Goal: Information Seeking & Learning: Learn about a topic

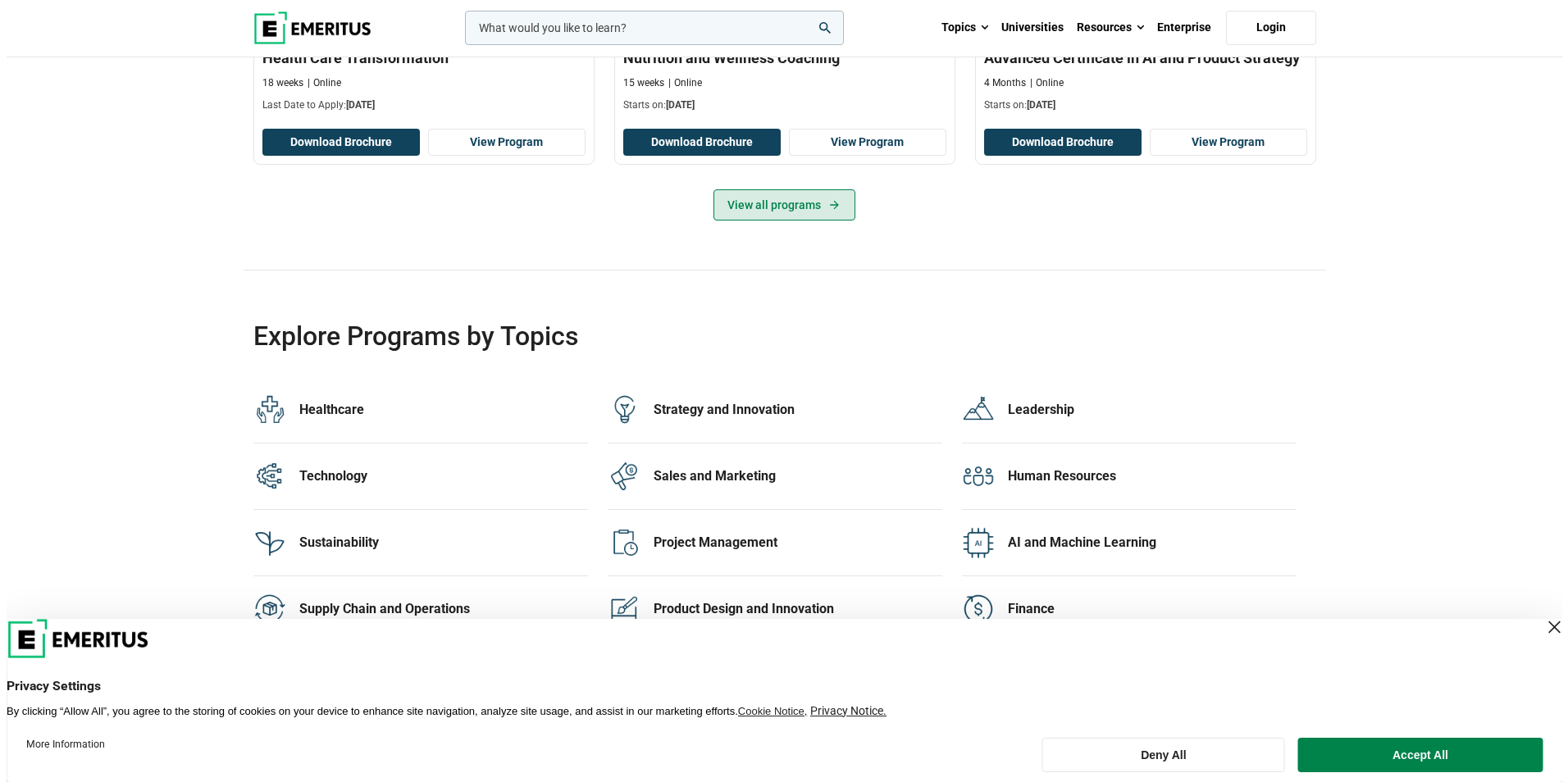
scroll to position [2952, 0]
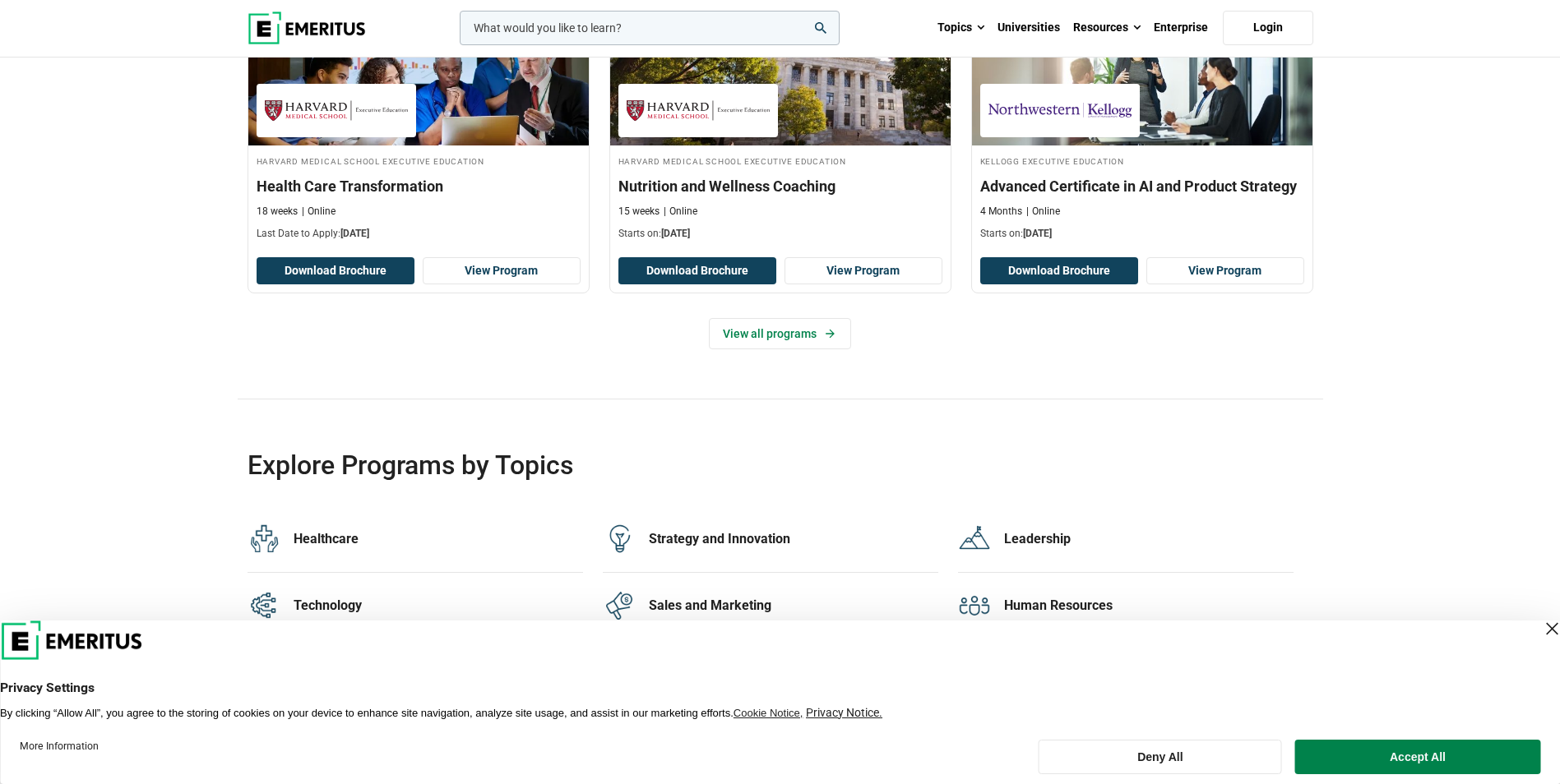
click at [558, 21] on input "woocommerce-product-search-field-0" at bounding box center [650, 27] width 380 height 34
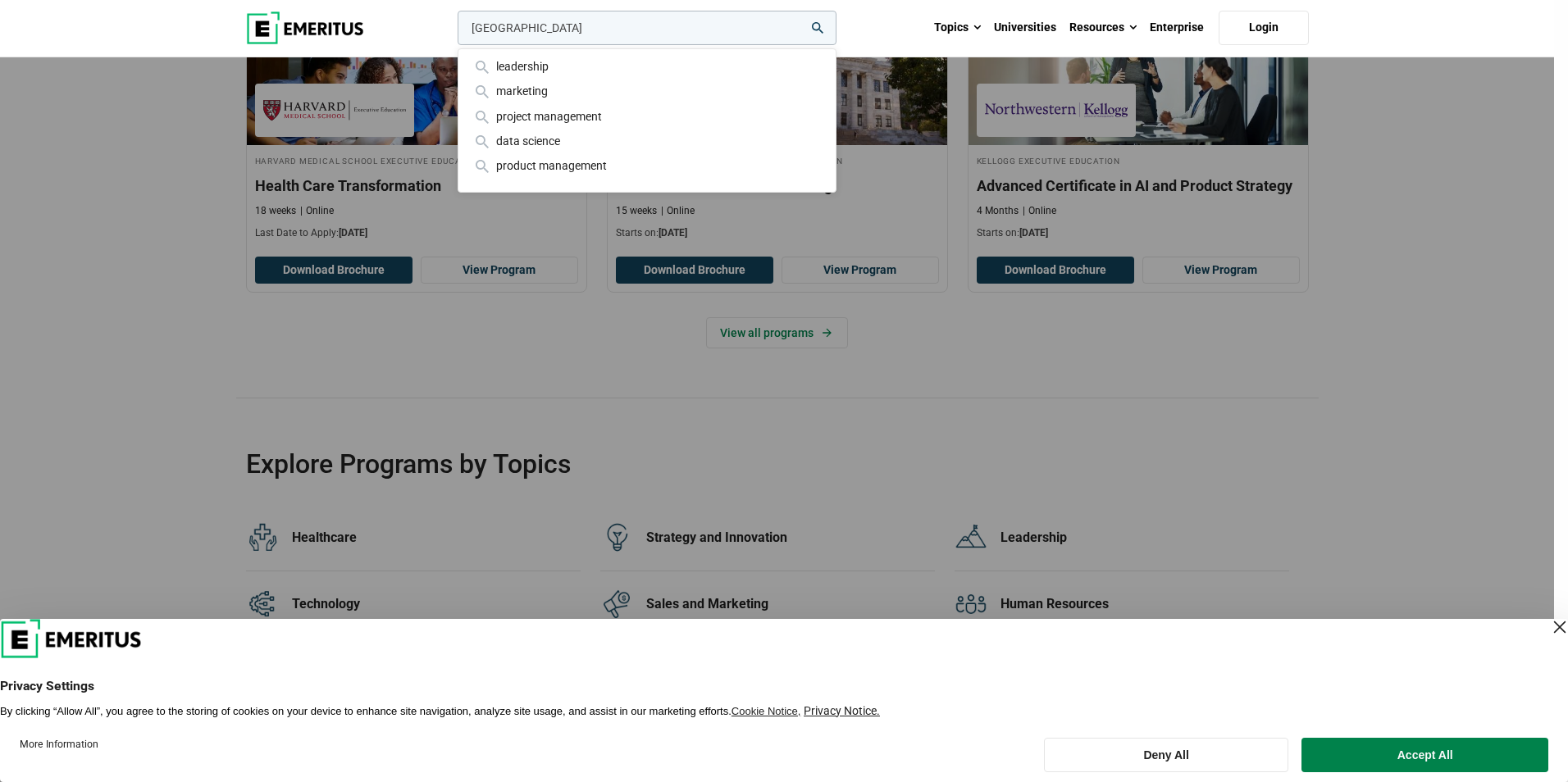
type input "harvard"
click at [454, 32] on button "search" at bounding box center [454, 32] width 0 height 0
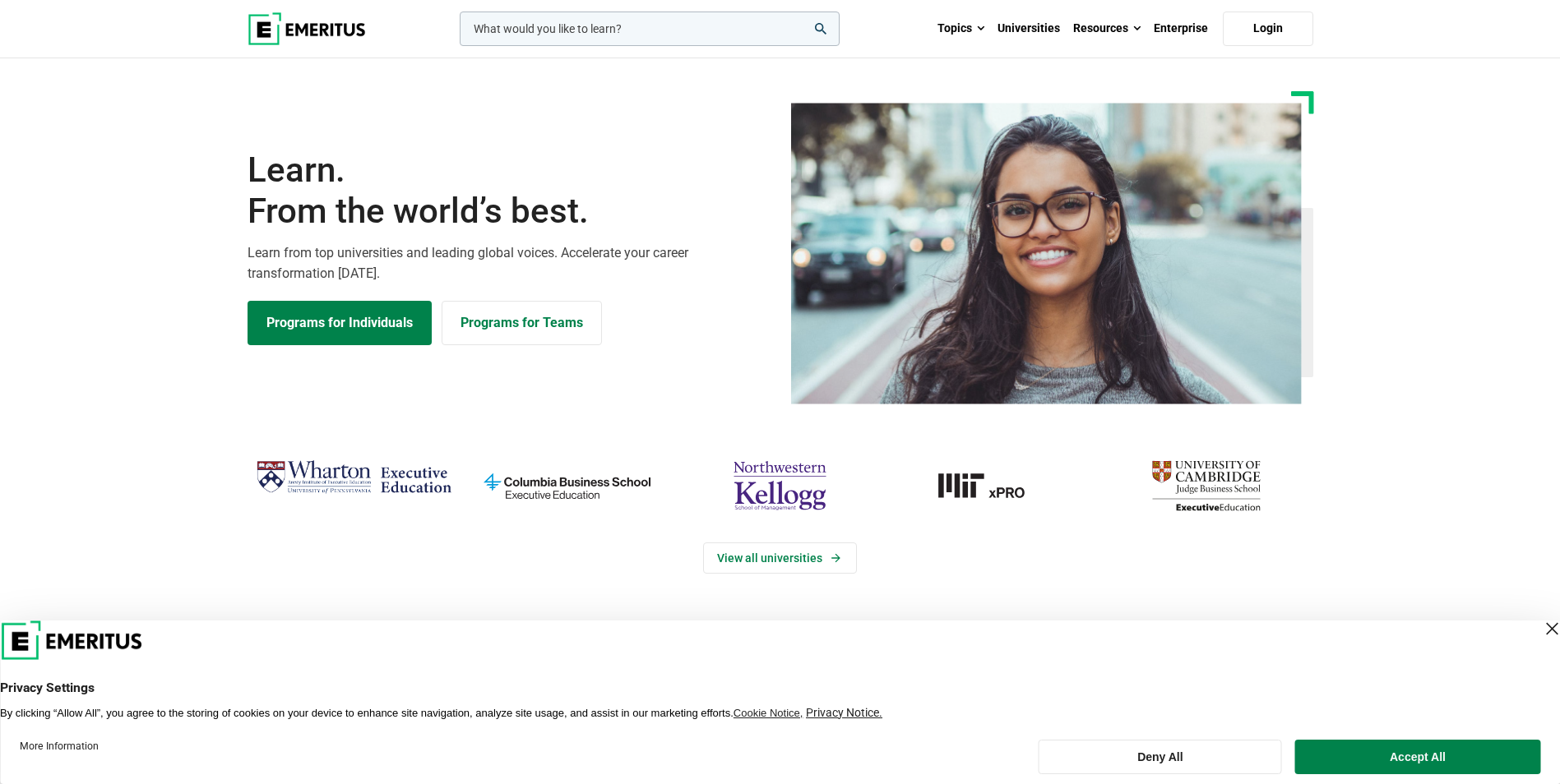
click at [1207, 479] on img "cambridge-judge-business-school" at bounding box center [1207, 486] width 197 height 64
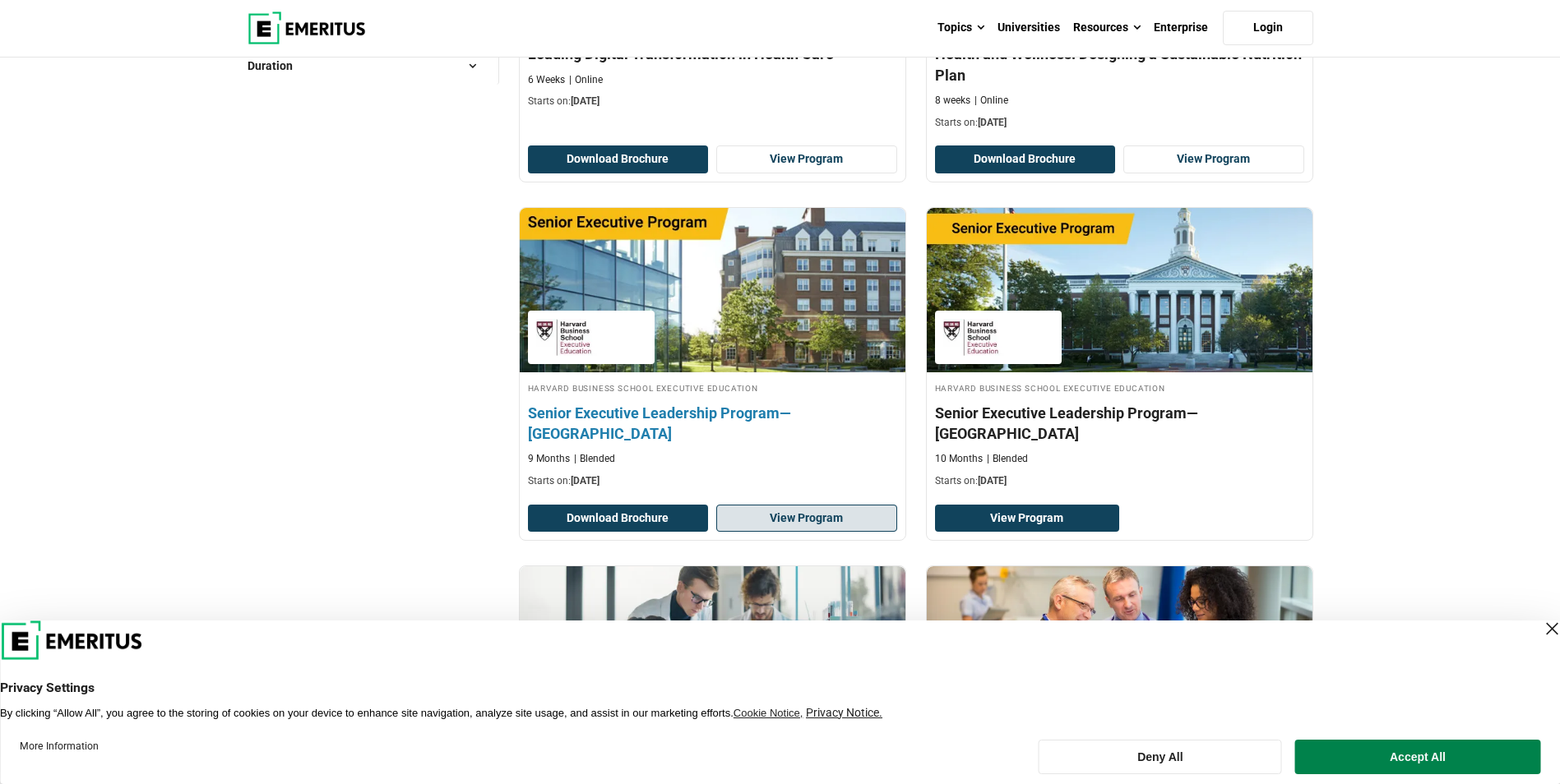
scroll to position [575, 0]
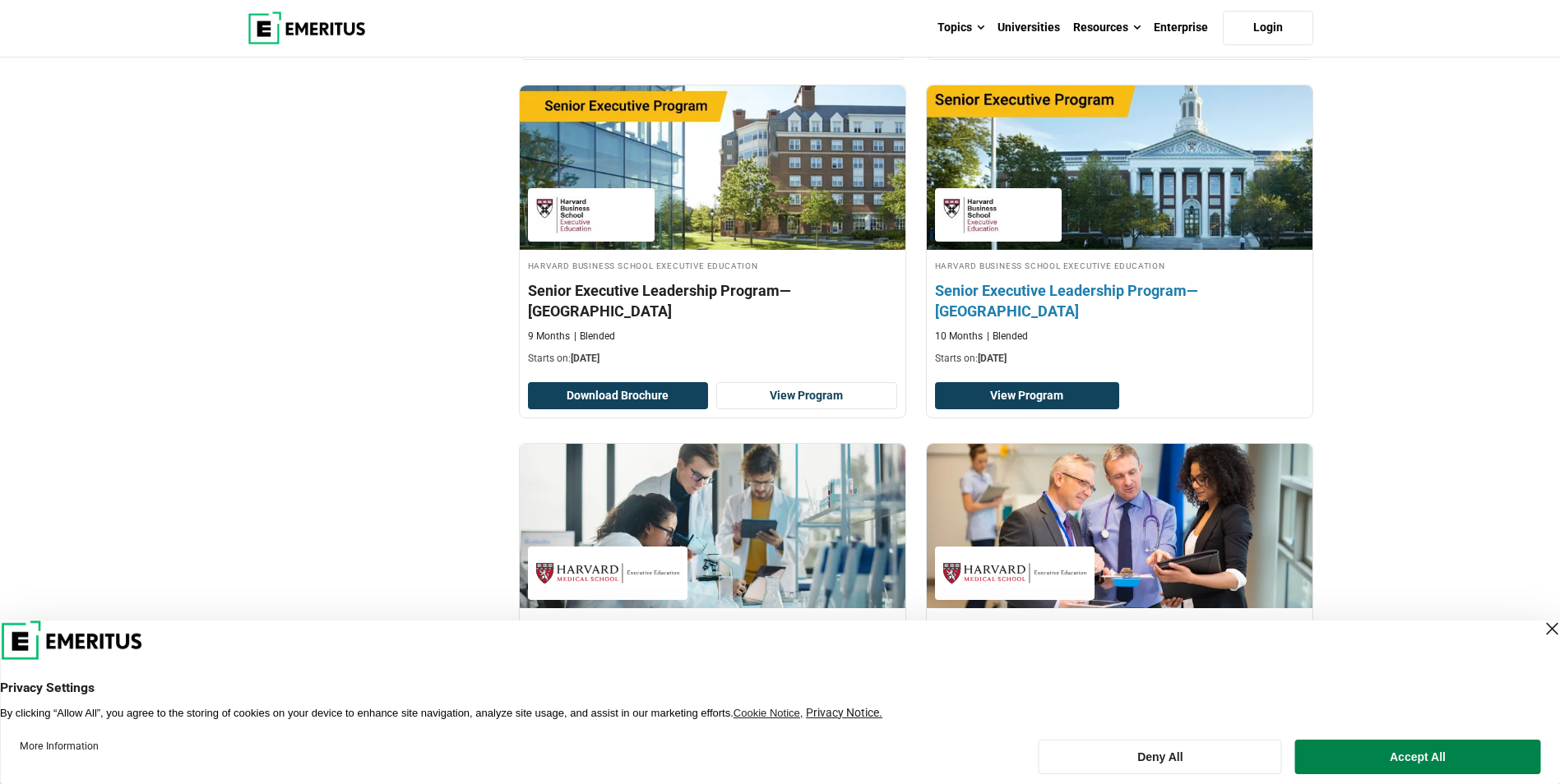
click at [1013, 281] on h4 "Senior Executive Leadership Program—Middle East" at bounding box center [1120, 301] width 370 height 41
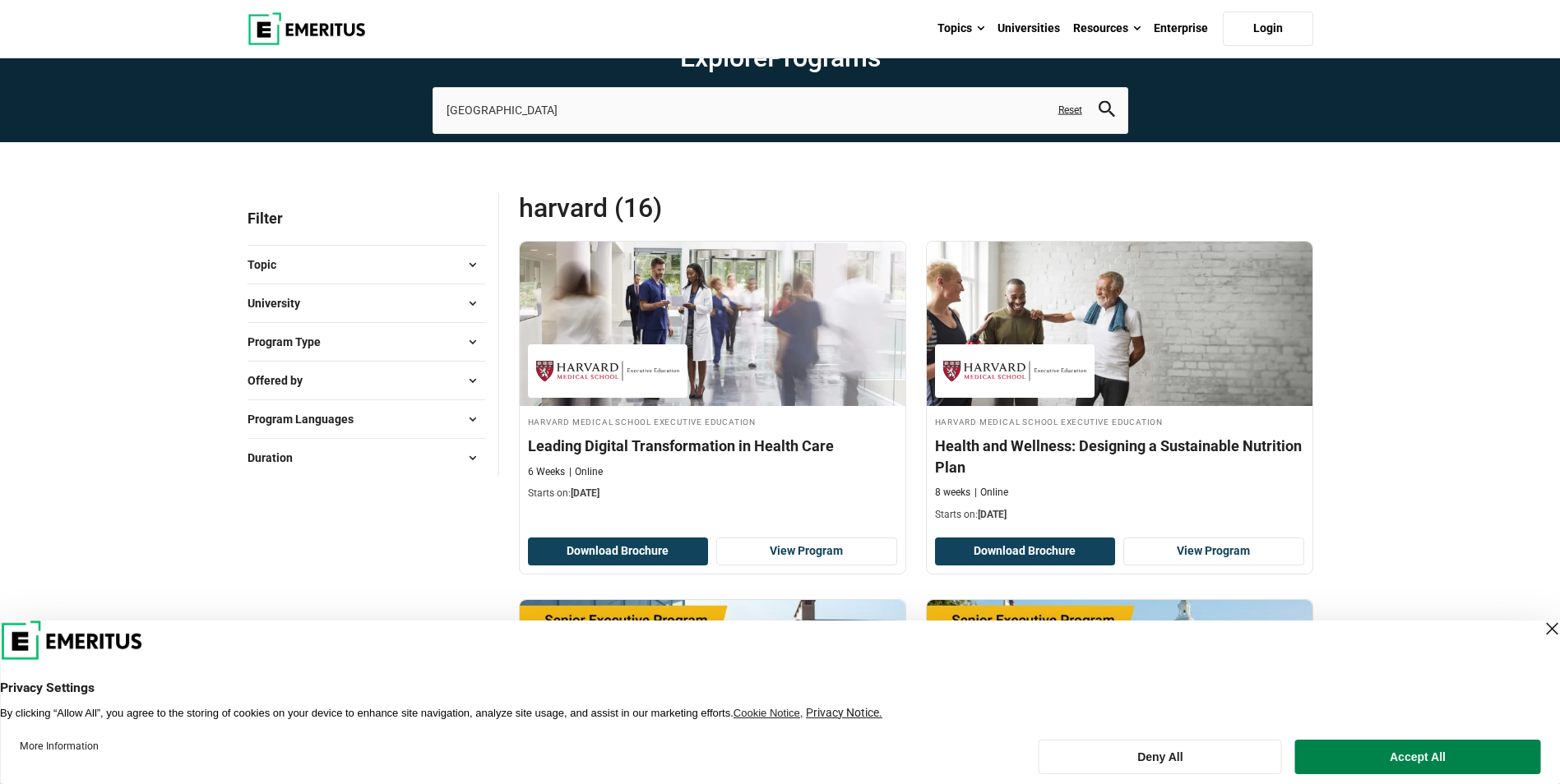
scroll to position [0, 0]
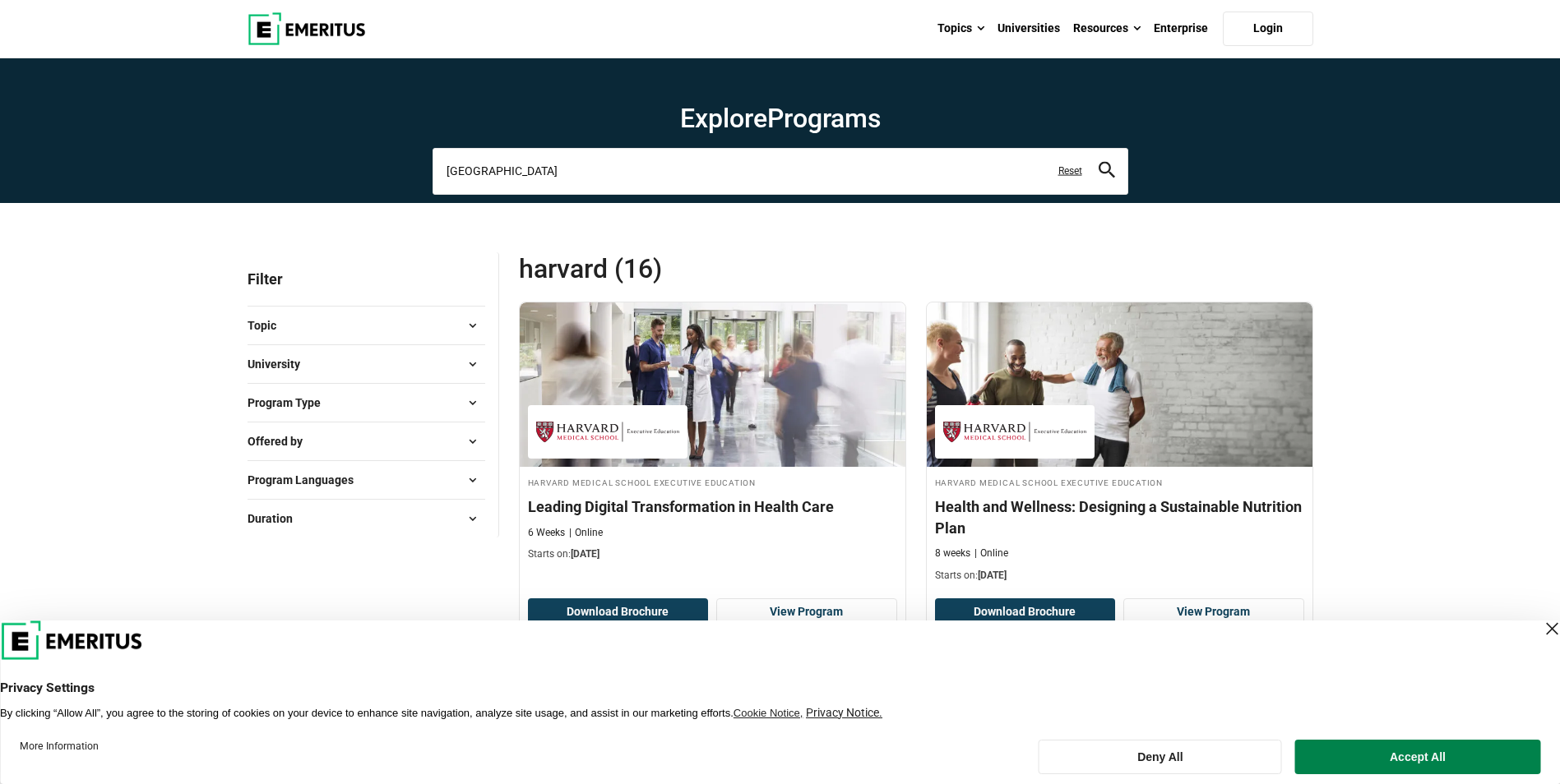
drag, startPoint x: 528, startPoint y: 176, endPoint x: 341, endPoint y: 138, distance: 190.8
click at [341, 138] on section "Explore Programs harvard harvard medical school Related Programs Leading Digita…" at bounding box center [780, 131] width 1560 height 144
click at [403, 472] on button "Program Languages" at bounding box center [367, 480] width 238 height 24
click at [534, 175] on input "harvard" at bounding box center [780, 171] width 696 height 46
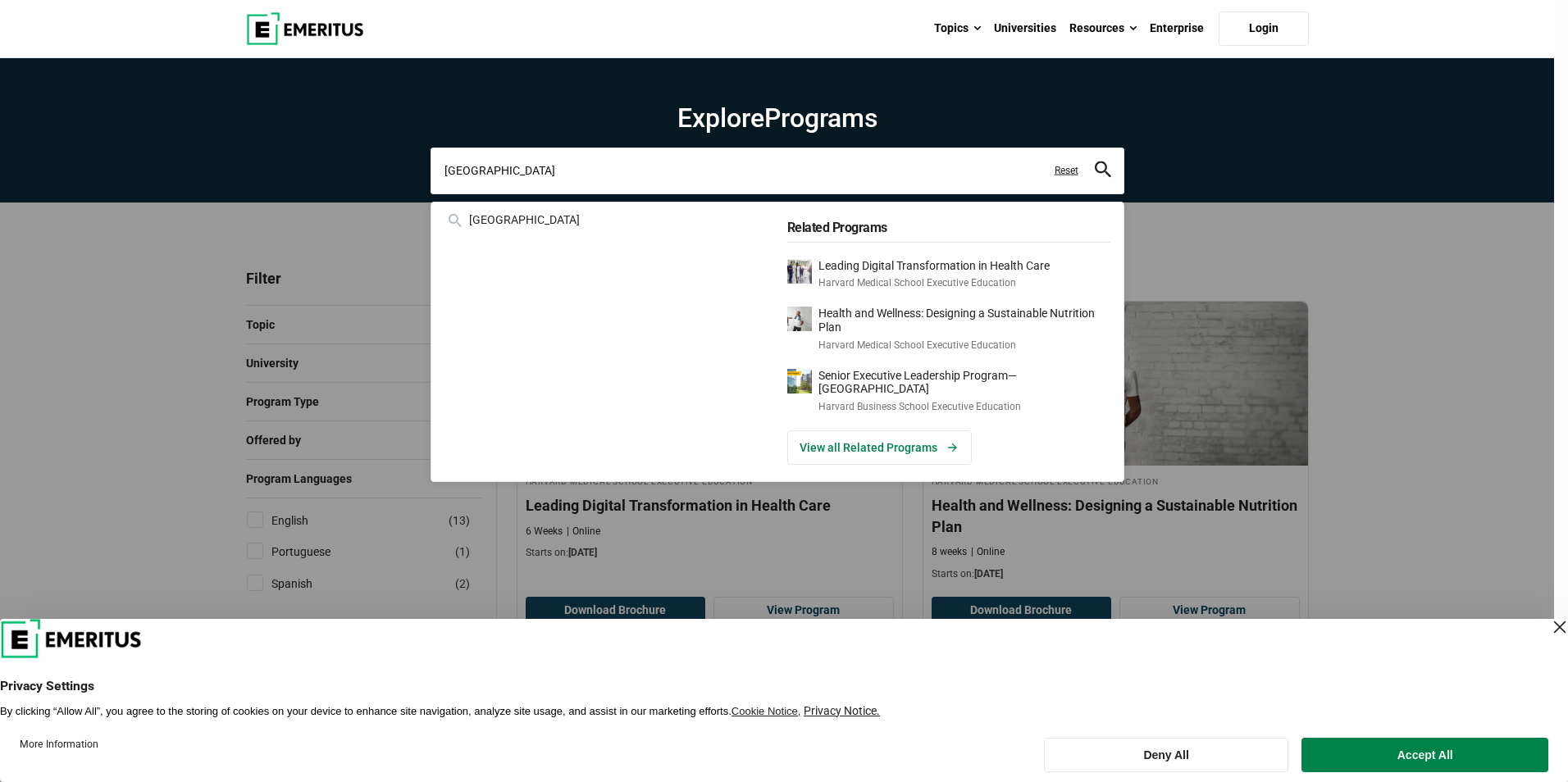
drag, startPoint x: 541, startPoint y: 174, endPoint x: 363, endPoint y: 175, distance: 178.0
click at [431, 175] on div "harvard harvard medical school Related Programs Leading Digital Transformation …" at bounding box center [777, 170] width 694 height 46
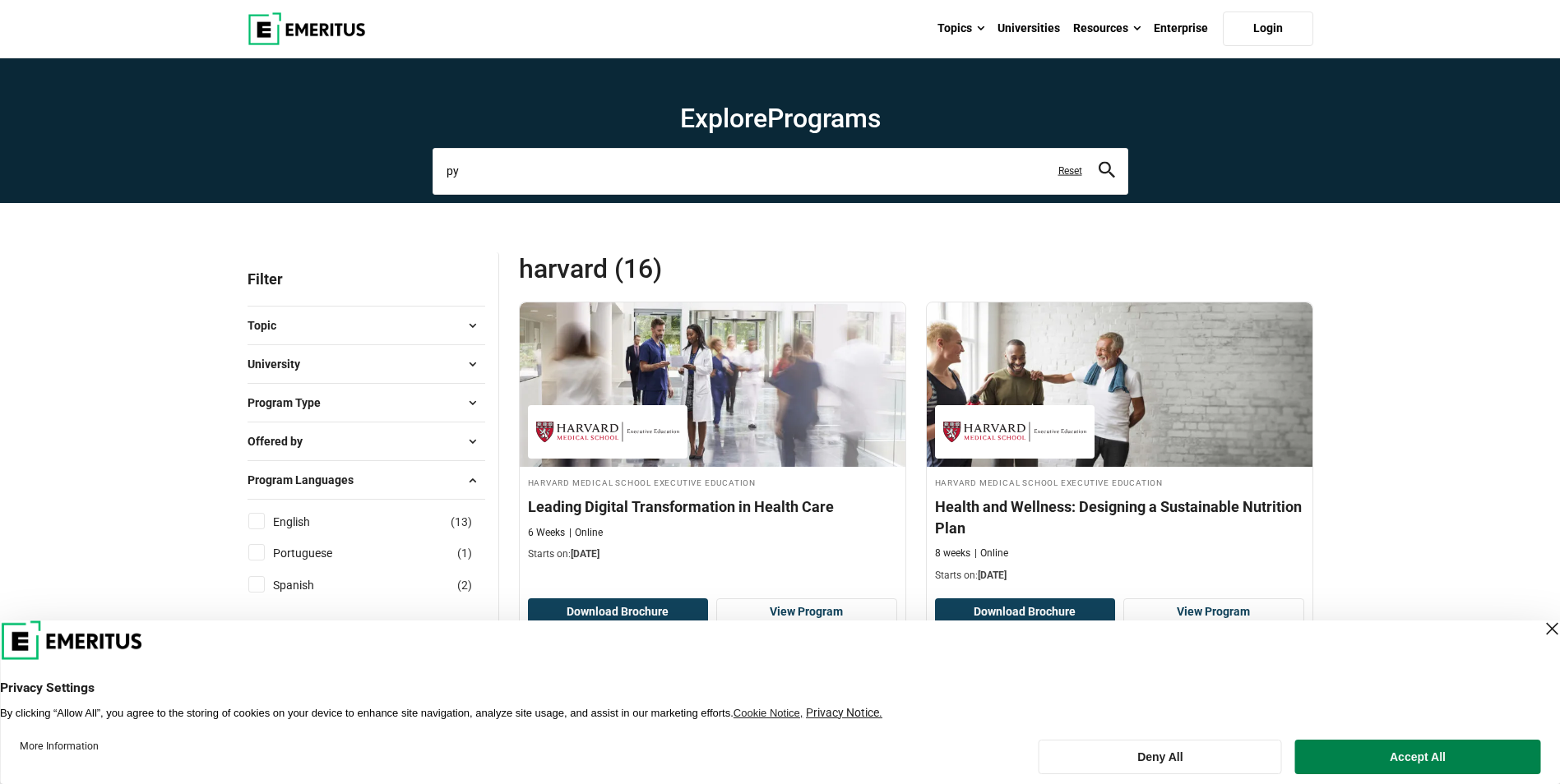
type input "p"
type input "excel"
click at [1099, 162] on button "search" at bounding box center [1106, 171] width 17 height 19
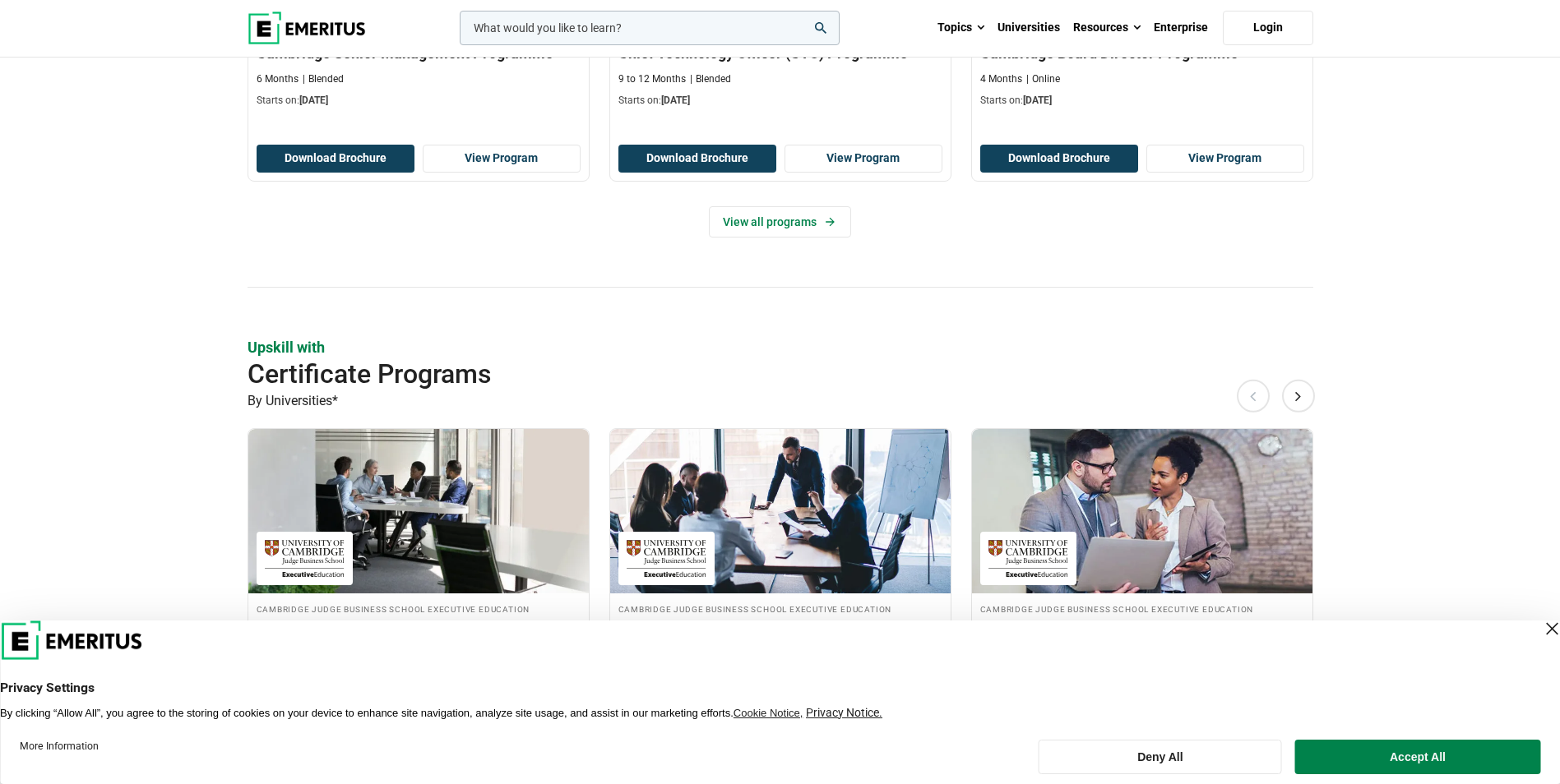
scroll to position [822, 0]
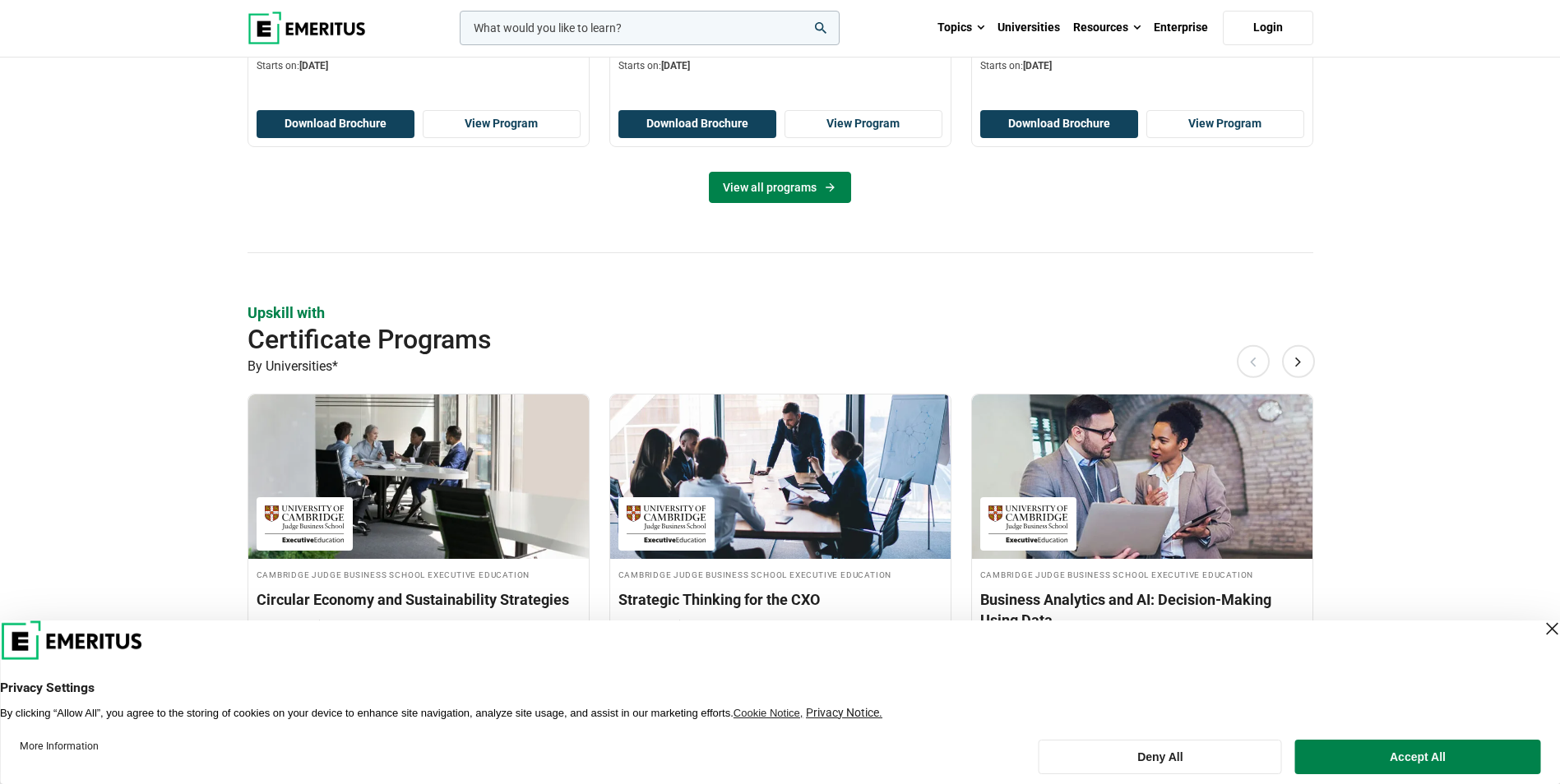
click at [787, 186] on link "View all programs" at bounding box center [780, 187] width 142 height 31
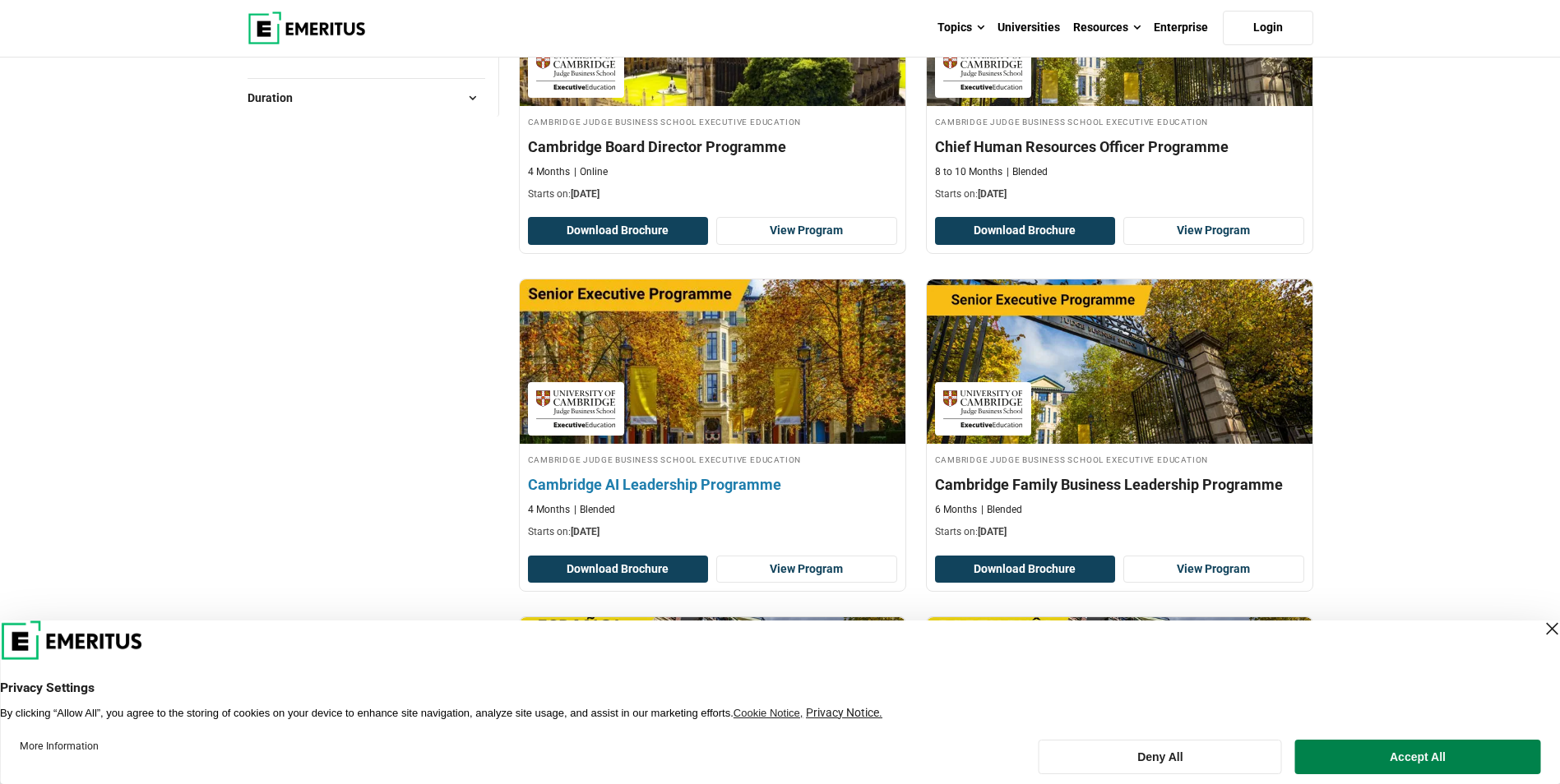
scroll to position [740, 0]
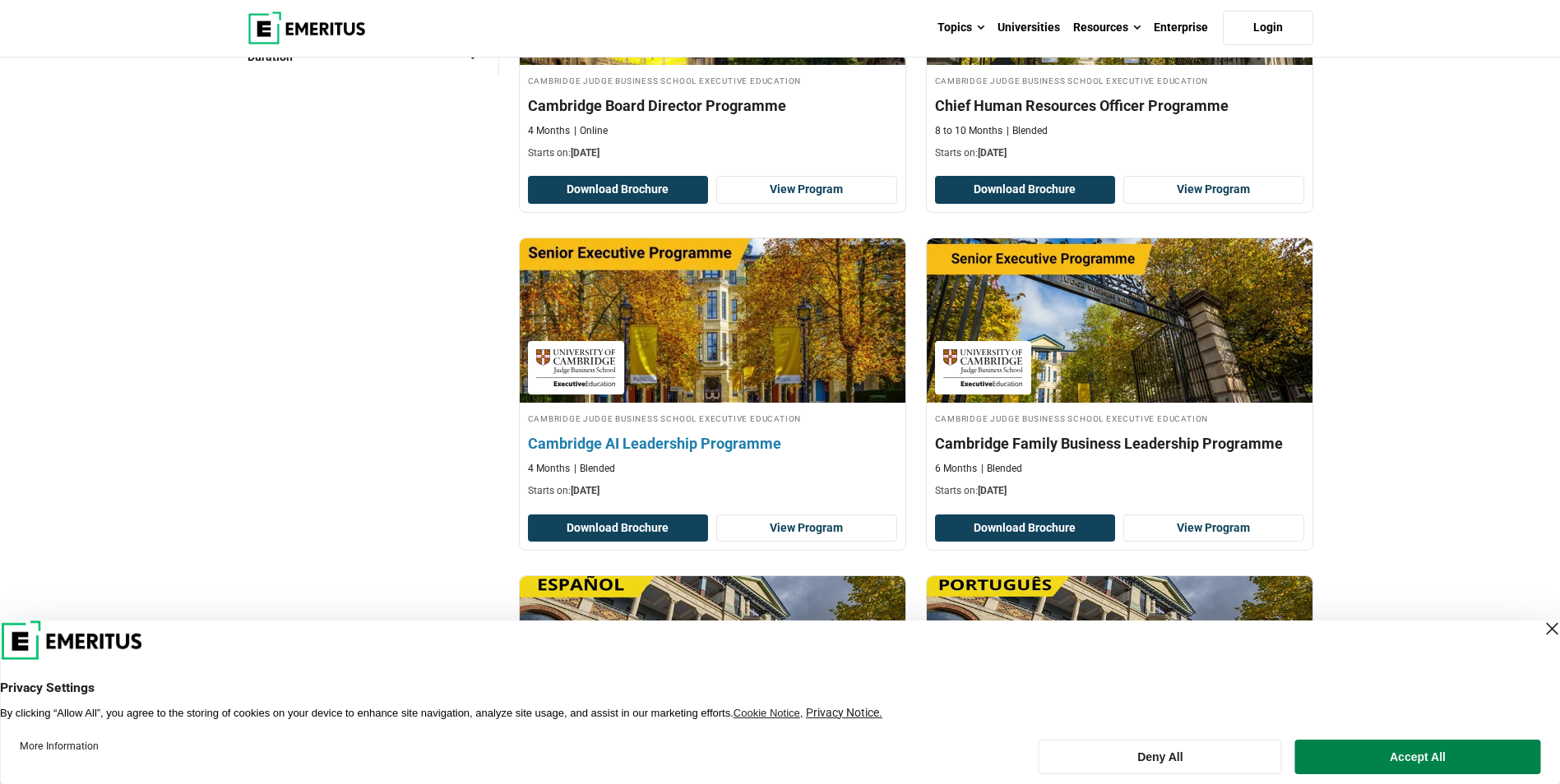
click at [686, 441] on h4 "Cambridge AI Leadership Programme" at bounding box center [712, 443] width 370 height 20
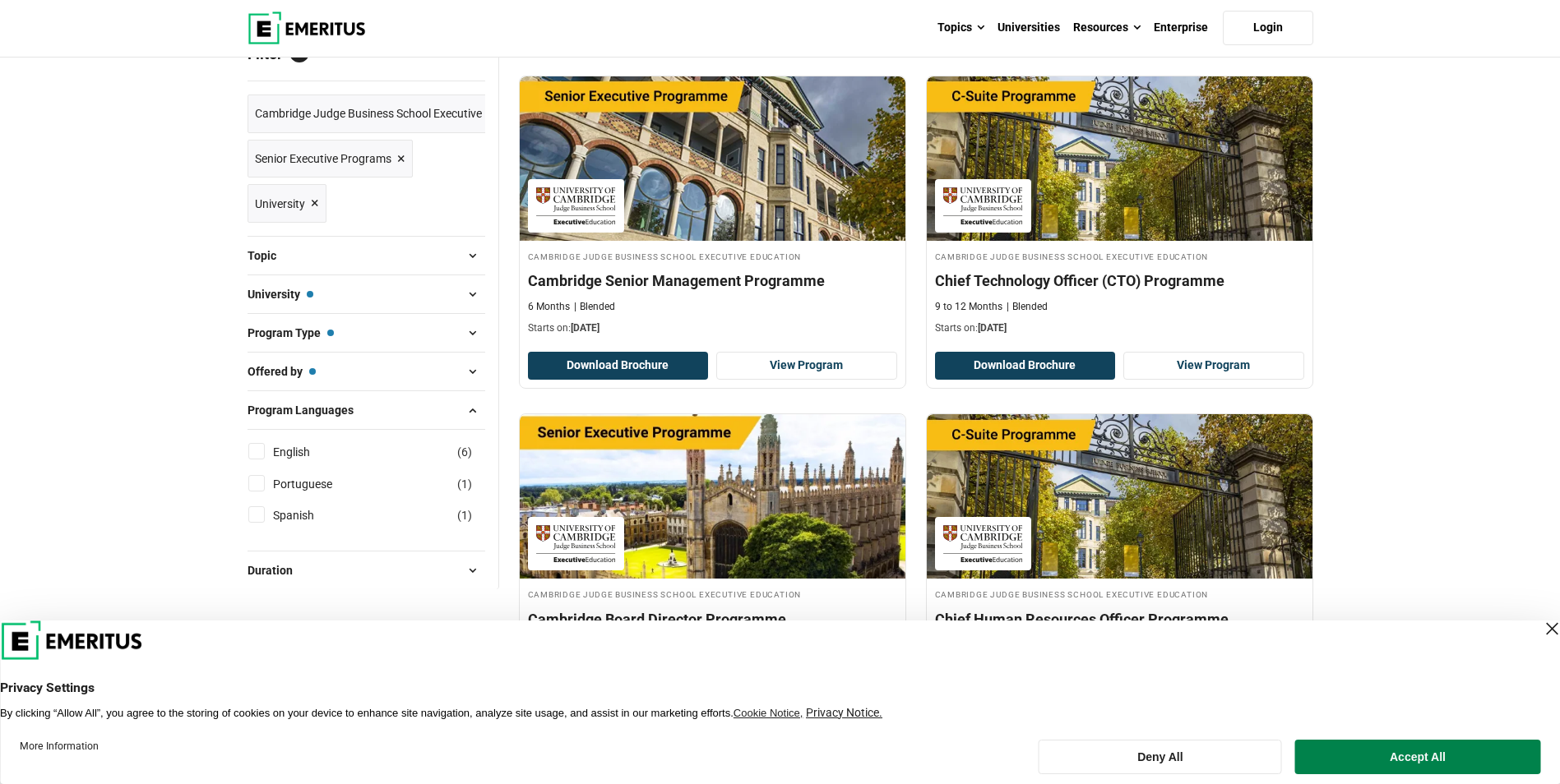
scroll to position [82, 0]
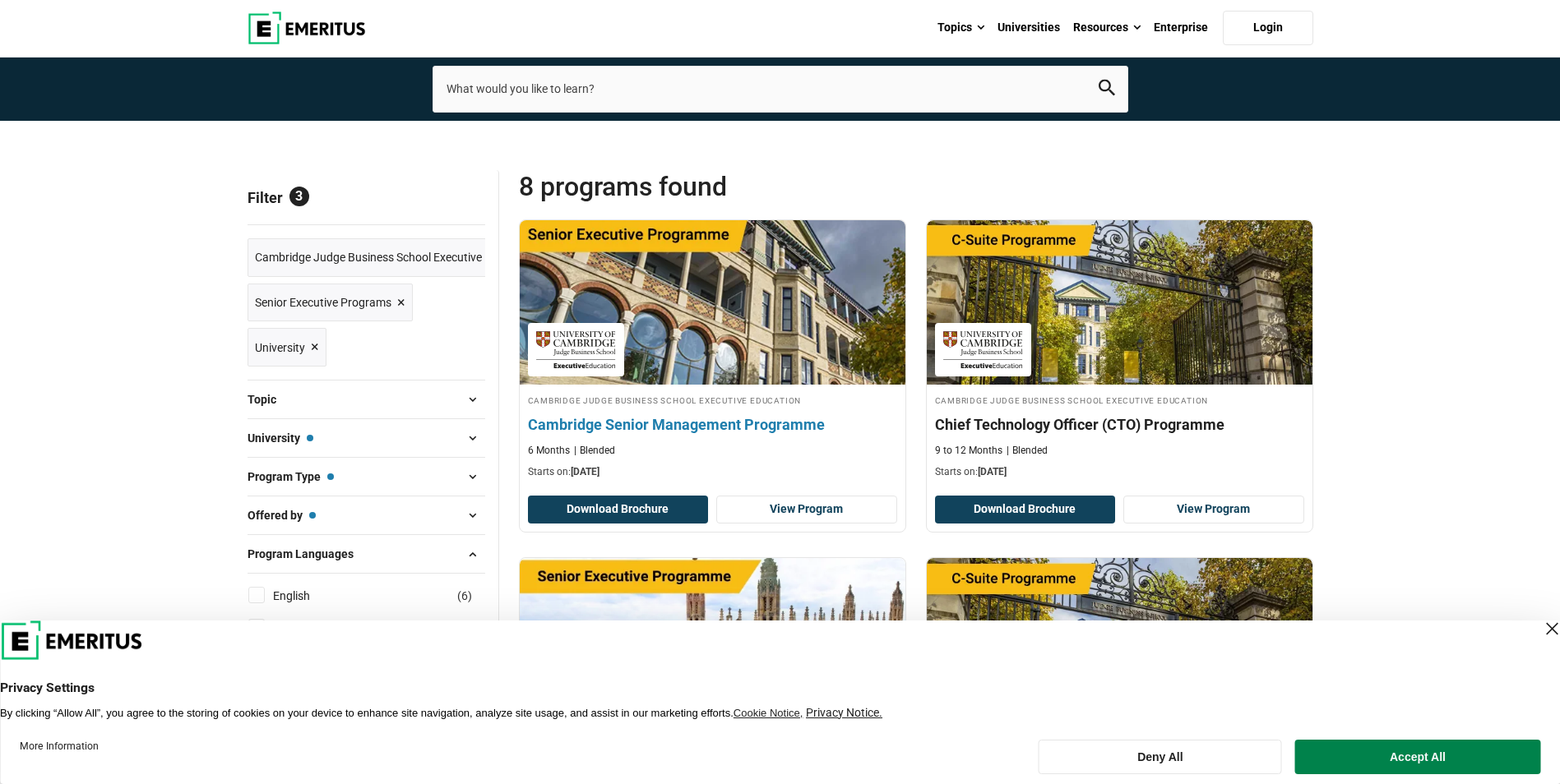
click at [613, 417] on h4 "Cambridge Senior Management Programme" at bounding box center [712, 424] width 370 height 20
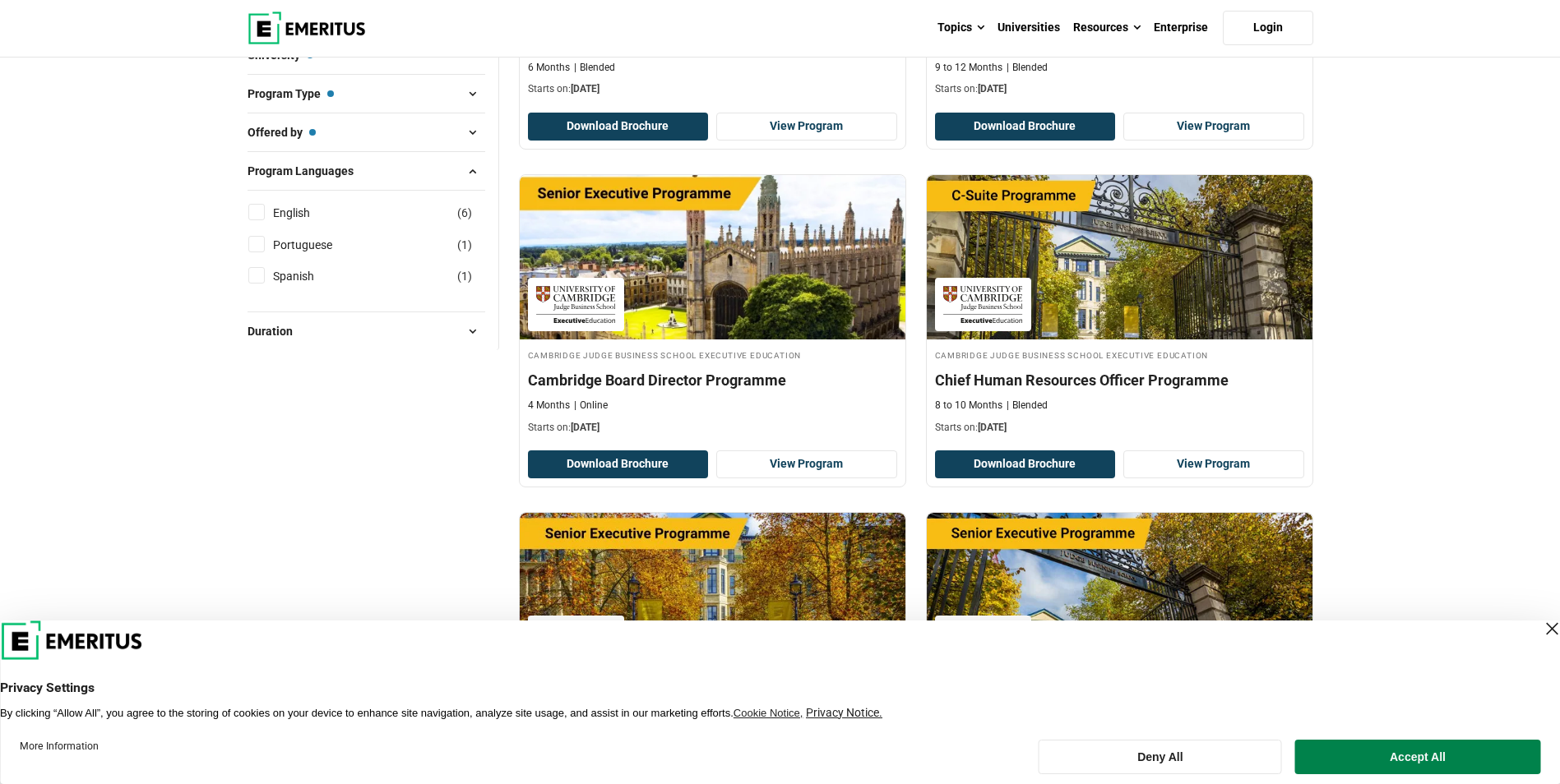
scroll to position [493, 0]
